Goal: Find specific page/section: Find specific page/section

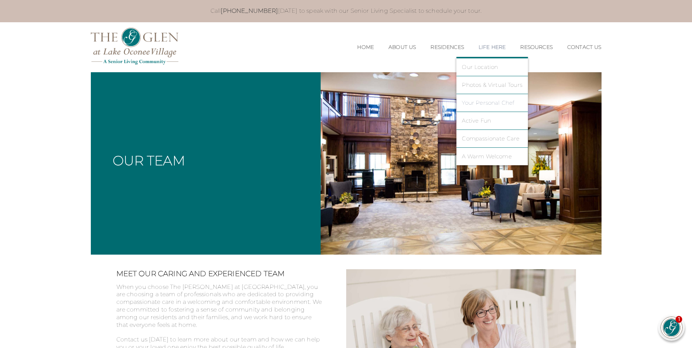
click at [508, 103] on link "Your Personal Chef" at bounding box center [492, 103] width 61 height 7
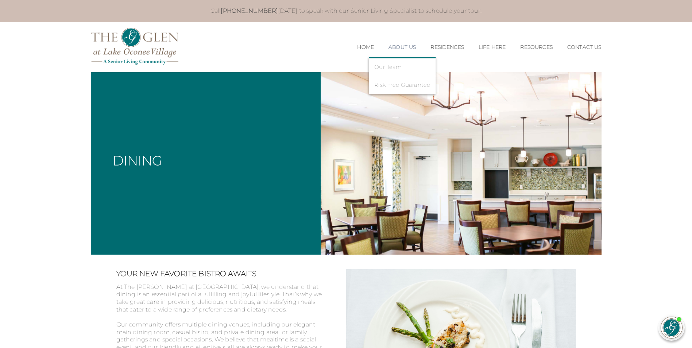
click at [394, 62] on li "Our Team" at bounding box center [402, 67] width 67 height 18
click at [394, 68] on link "Our Team" at bounding box center [402, 67] width 56 height 7
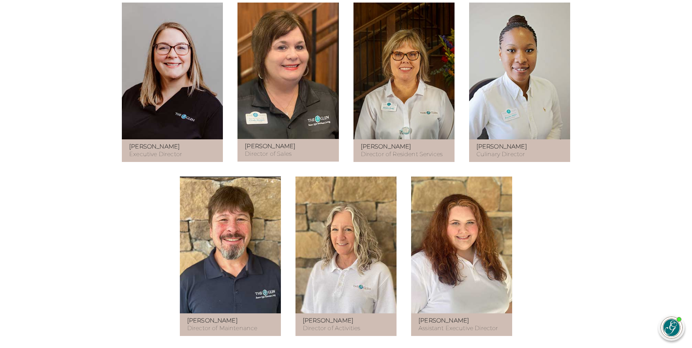
scroll to position [438, 0]
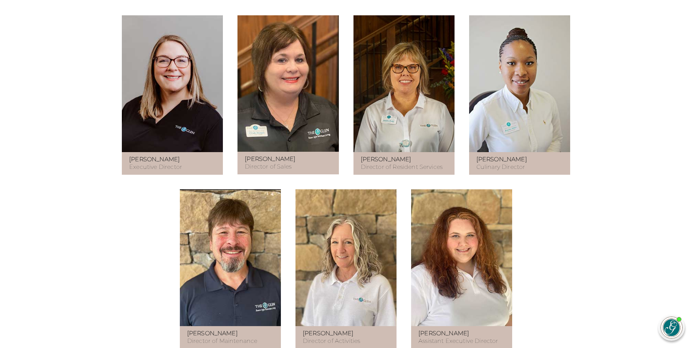
click at [630, 130] on body "Call 706-287-5173 today to speak with our Senior Living Specialist to schedule …" at bounding box center [346, 313] width 692 height 1502
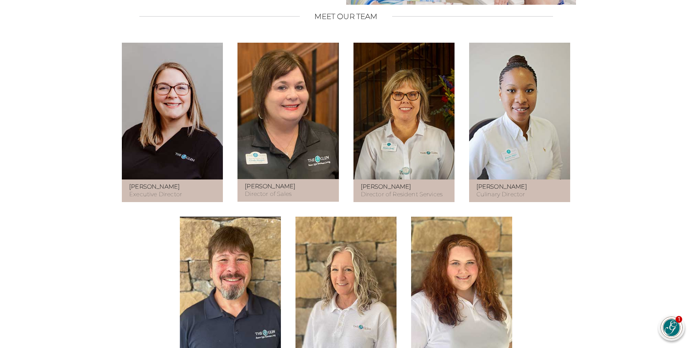
scroll to position [451, 0]
